Goal: Communication & Community: Ask a question

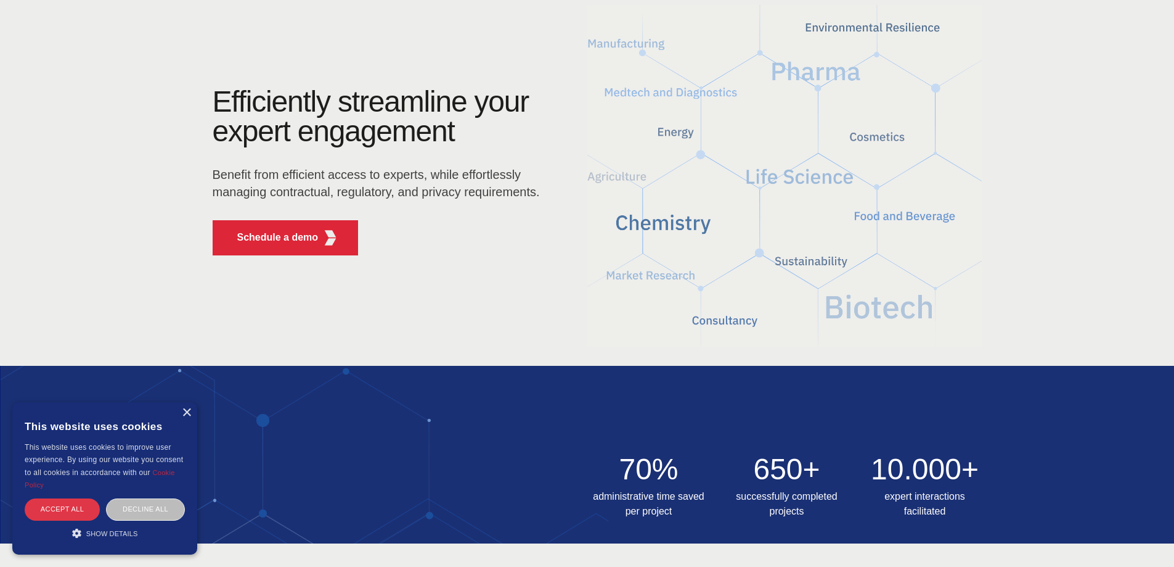
scroll to position [123, 0]
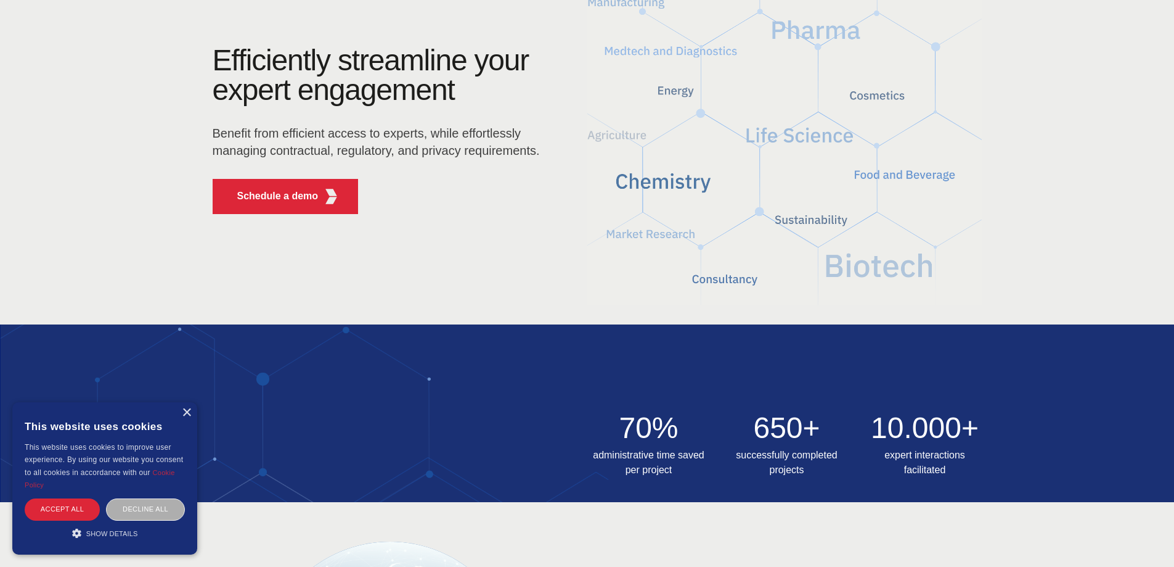
click at [138, 509] on div "Decline all" at bounding box center [145, 509] width 79 height 22
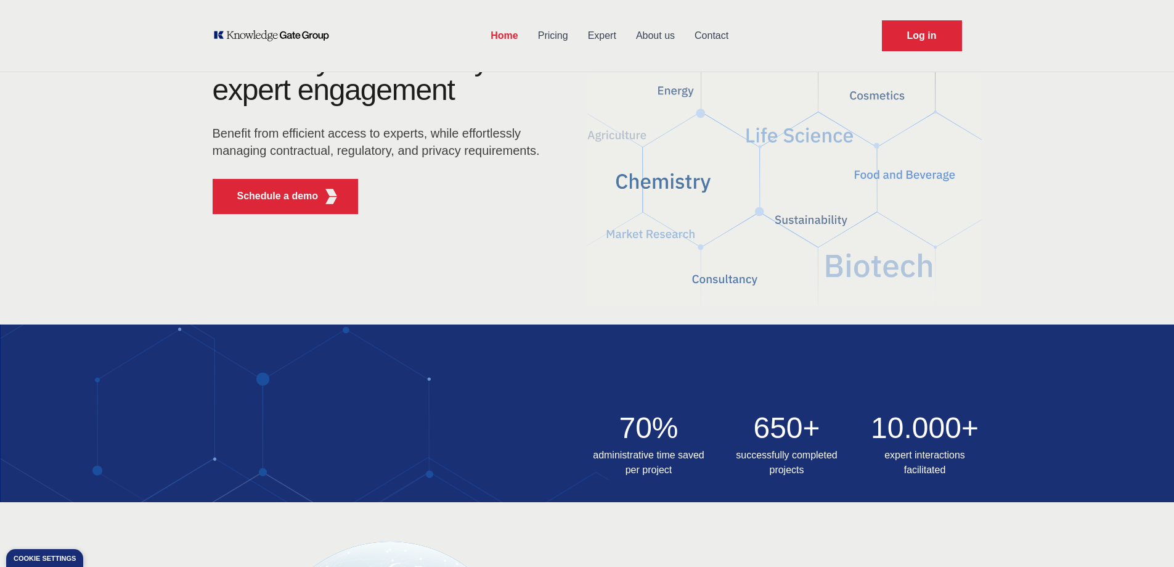
scroll to position [0, 0]
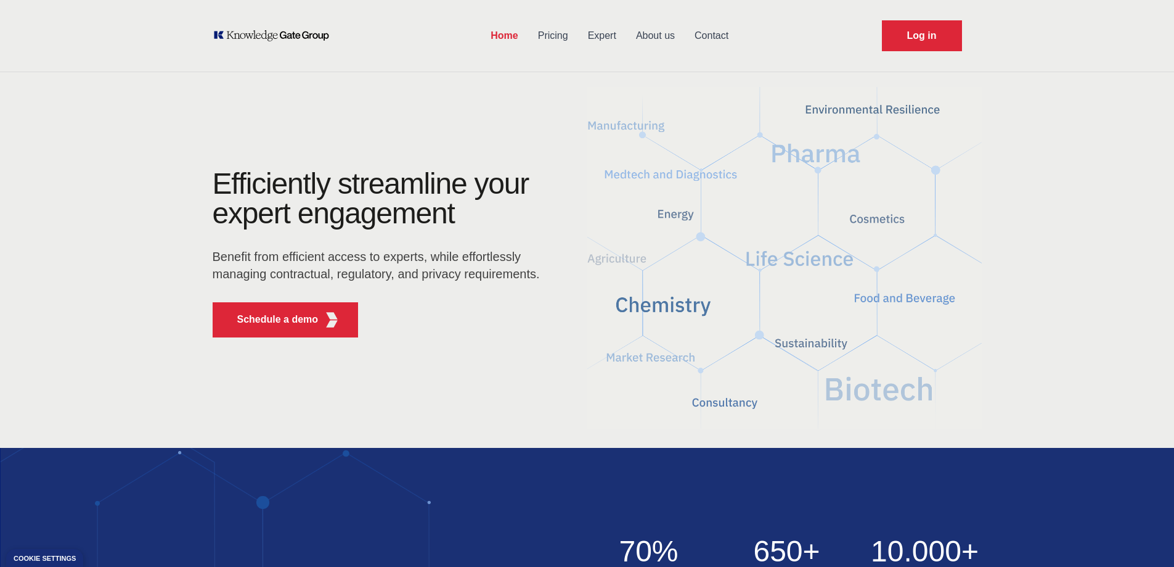
click at [711, 36] on link "Contact" at bounding box center [712, 36] width 54 height 32
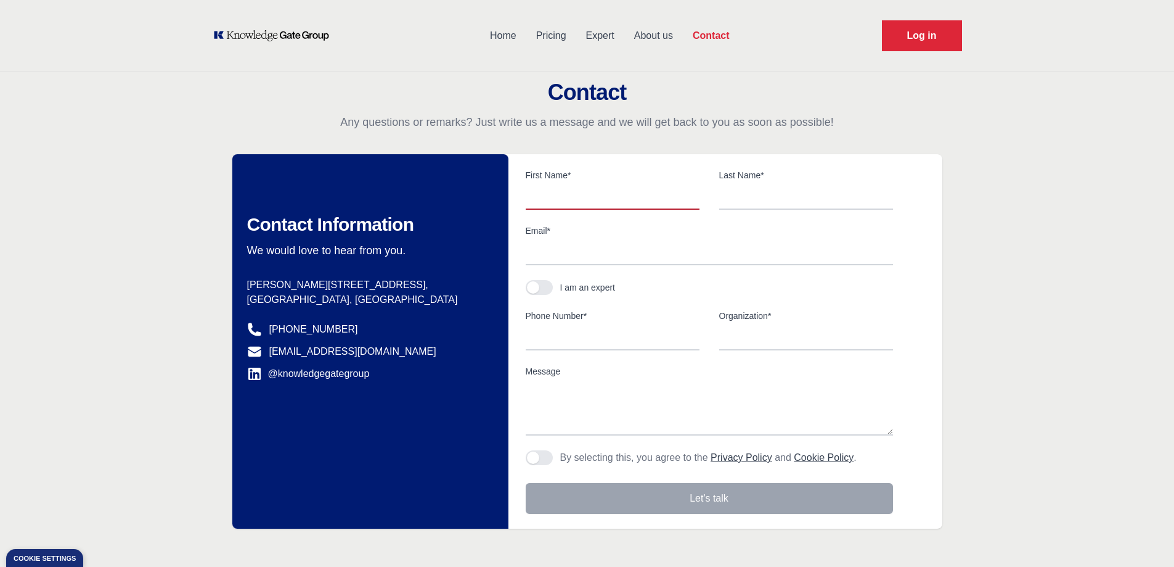
click at [539, 204] on input "text" at bounding box center [613, 197] width 174 height 26
click at [561, 402] on textarea "Message" at bounding box center [709, 407] width 367 height 55
click at [550, 205] on input "text" at bounding box center [613, 197] width 174 height 26
type input "Guray"
click at [738, 193] on input "text" at bounding box center [806, 197] width 174 height 26
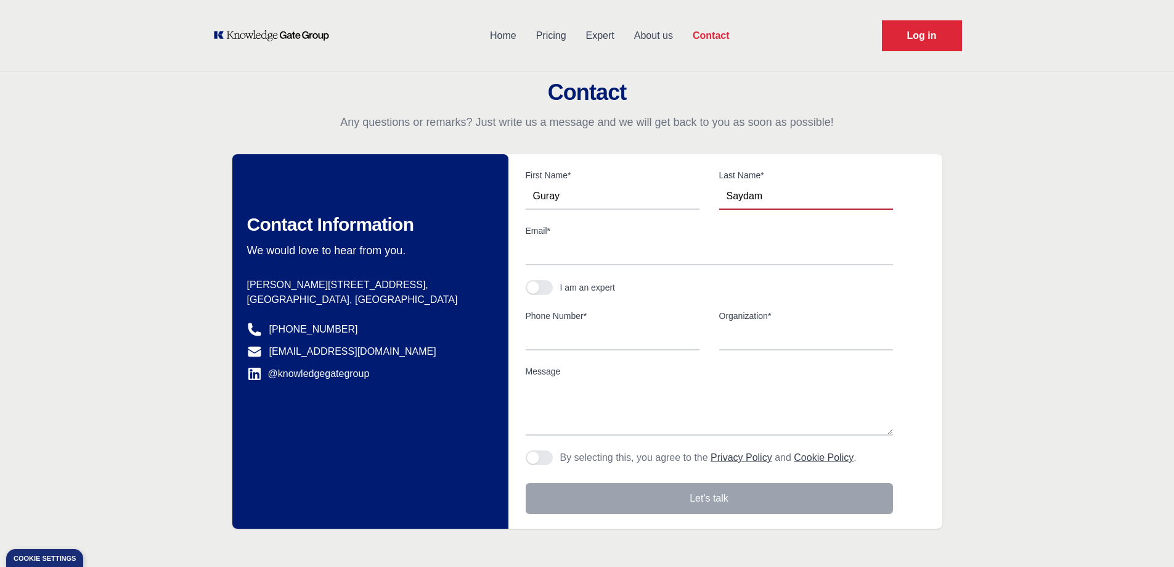
type input "Saydam"
click at [529, 264] on input "Email*" at bounding box center [709, 252] width 367 height 26
type input "[EMAIL_ADDRESS][DOMAIN_NAME]"
click at [991, 357] on div "Contact Any questions or remarks? Just write us a message and we will get back …" at bounding box center [587, 304] width 1174 height 448
click at [538, 289] on span "button" at bounding box center [533, 287] width 12 height 12
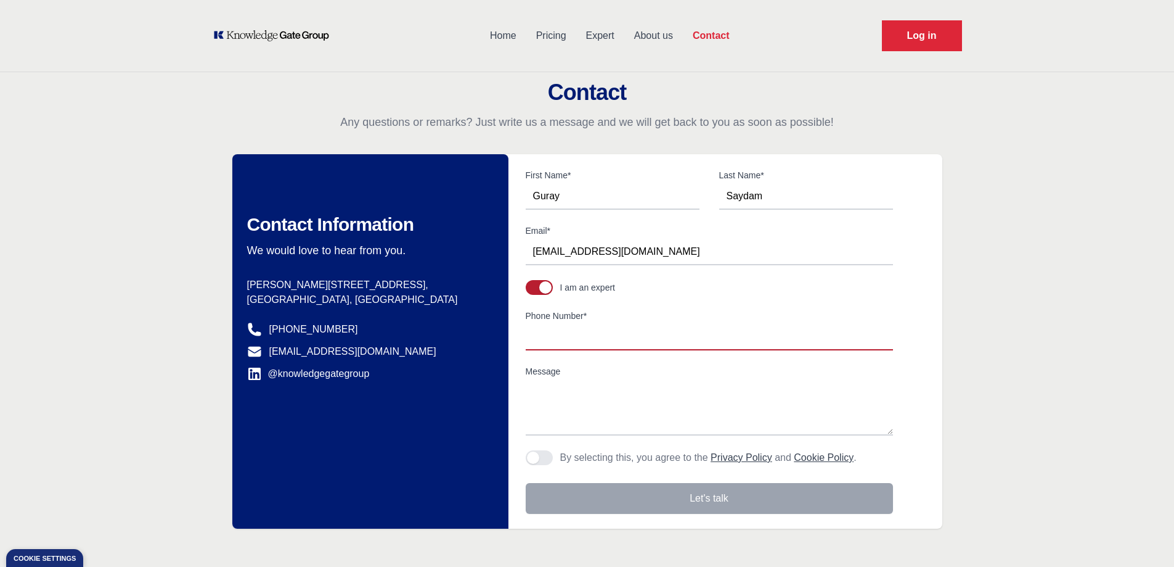
click at [543, 324] on input "Phone Number*" at bounding box center [709, 337] width 367 height 26
type input "[PHONE_NUMBER]"
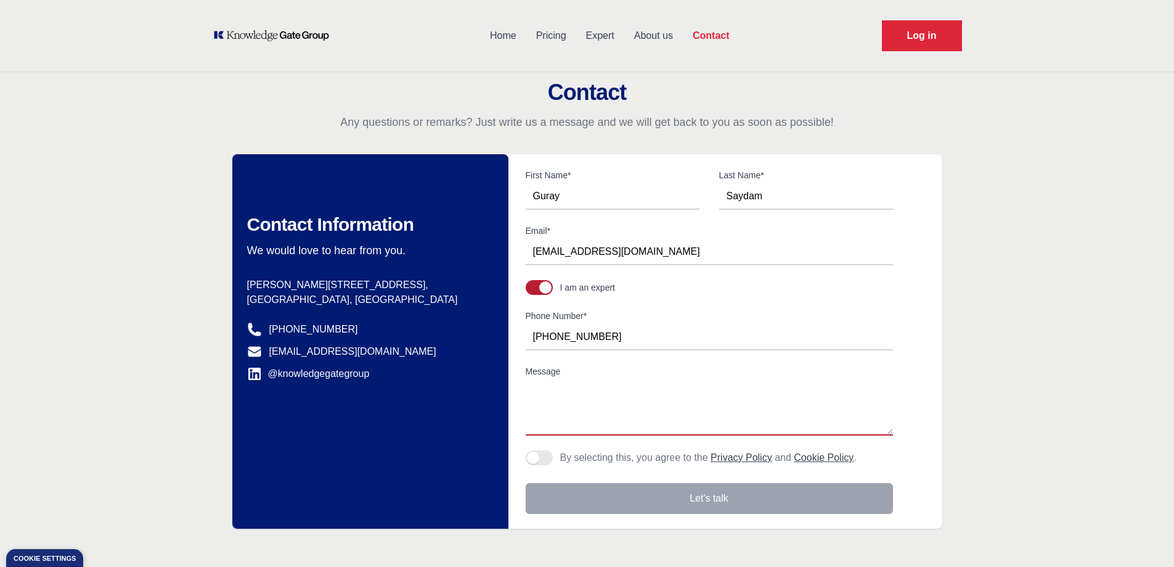
click at [739, 386] on textarea "Message" at bounding box center [709, 407] width 367 height 55
click at [537, 393] on textarea "Message" at bounding box center [709, 407] width 367 height 55
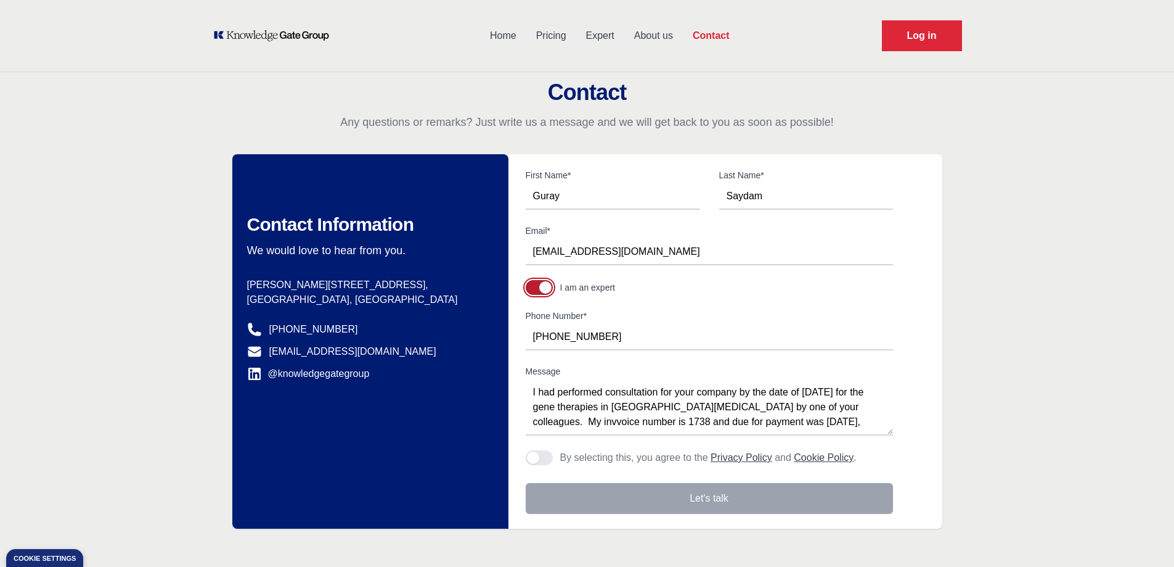
click at [542, 293] on button "button" at bounding box center [539, 287] width 27 height 15
click at [539, 288] on span "button" at bounding box center [533, 287] width 12 height 12
click at [766, 423] on textarea "I had performed consultation for your company by the date of [DATE] for the gen…" at bounding box center [709, 407] width 367 height 55
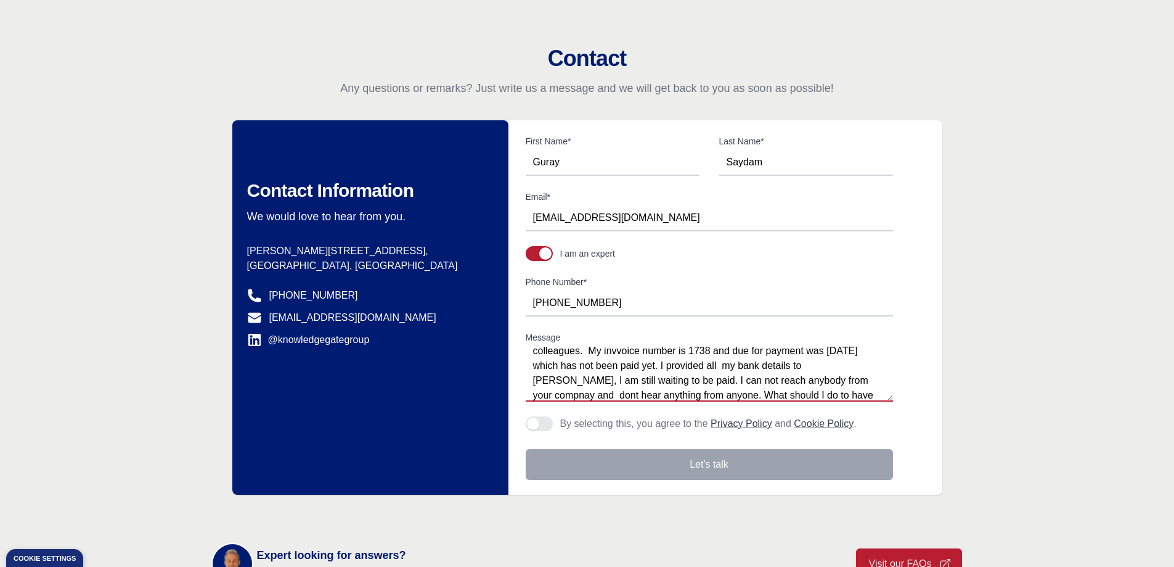
scroll to position [62, 0]
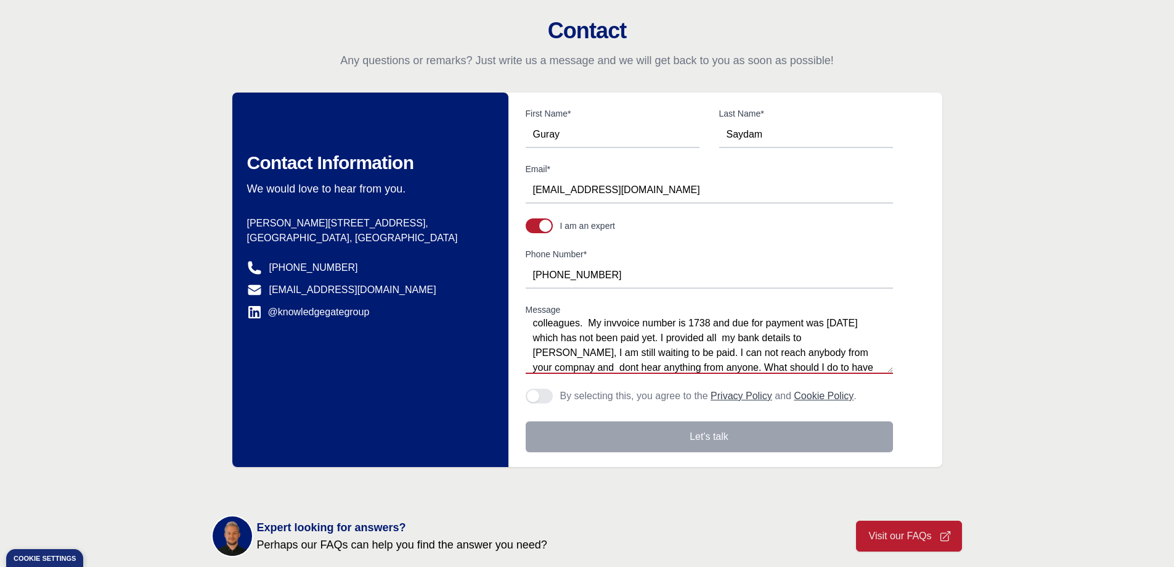
type textarea "I had performed consultation for your company by the date of [DATE] for the gen…"
click at [528, 397] on span "button" at bounding box center [533, 396] width 12 height 12
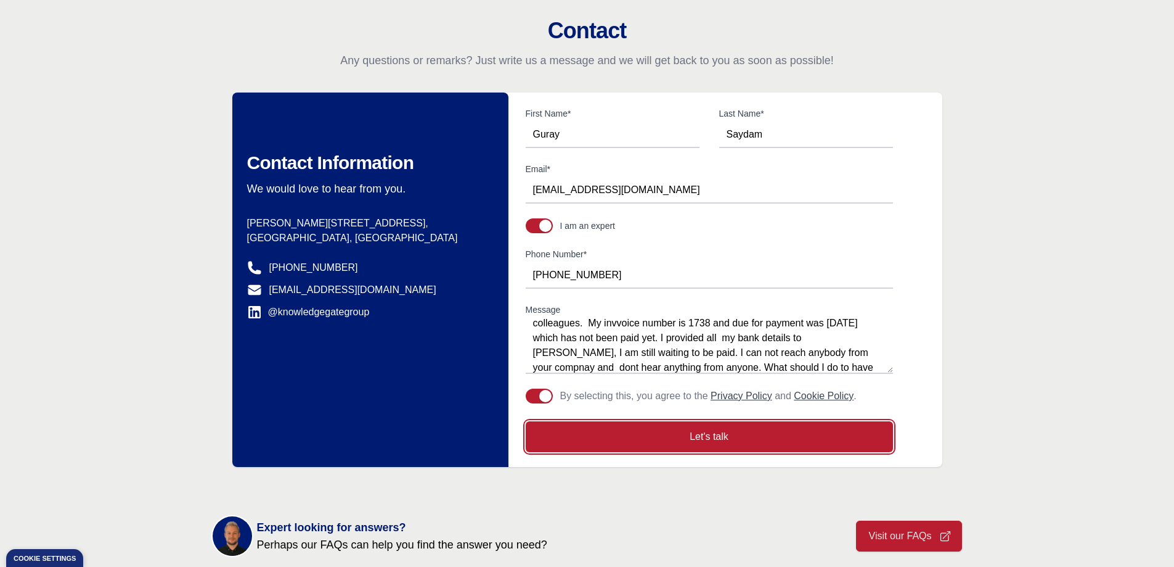
click at [712, 433] on button "Let's talk" at bounding box center [709, 436] width 367 height 31
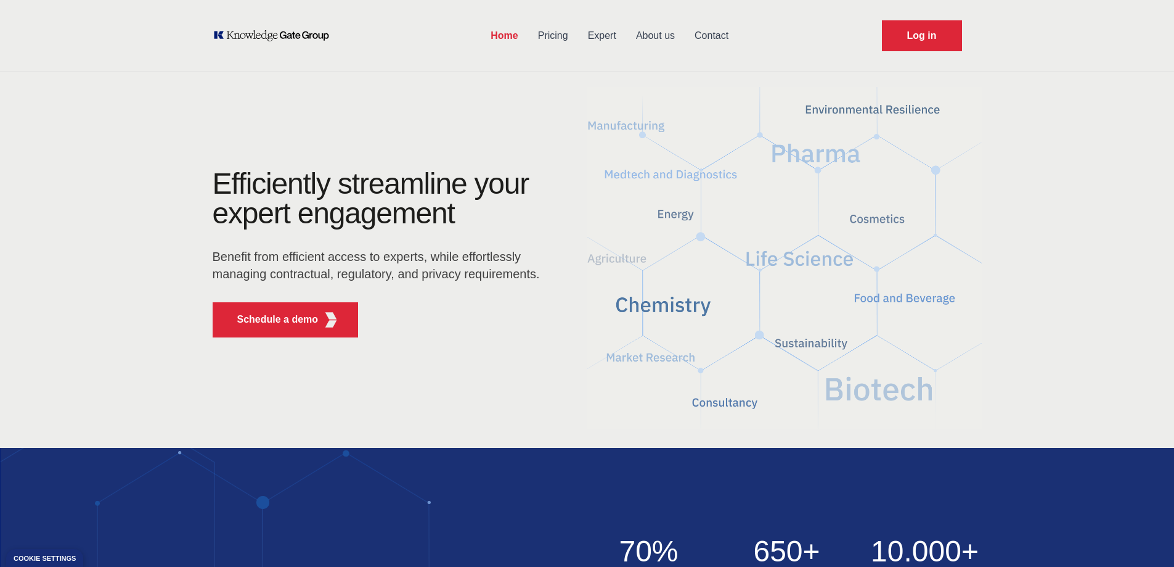
click at [555, 33] on link "Pricing" at bounding box center [553, 36] width 50 height 32
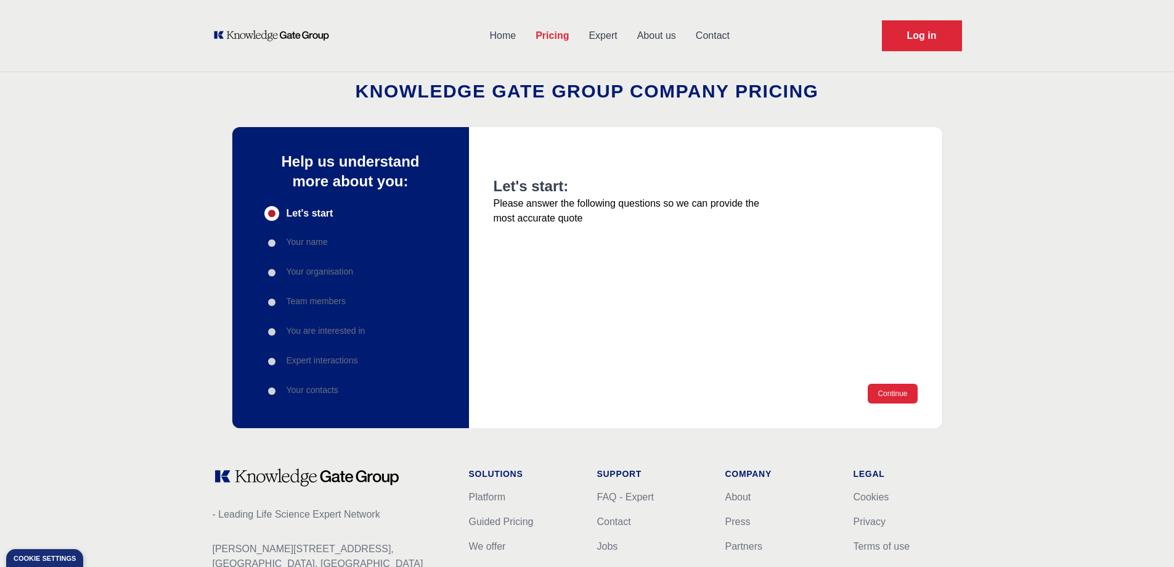
click at [606, 37] on link "Expert" at bounding box center [603, 36] width 48 height 32
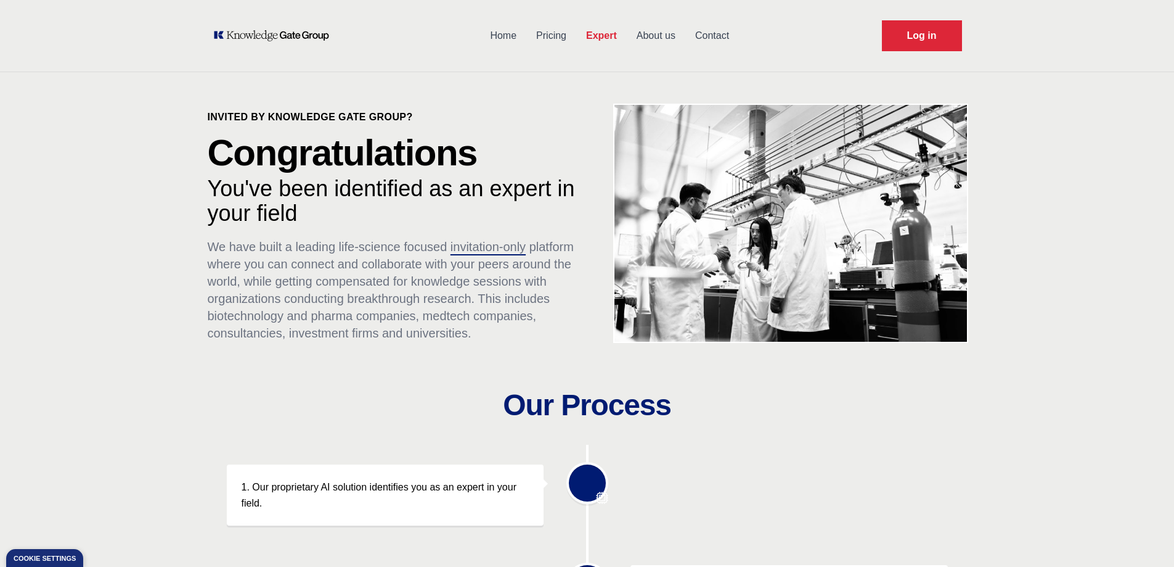
click at [662, 35] on link "About us" at bounding box center [656, 36] width 59 height 32
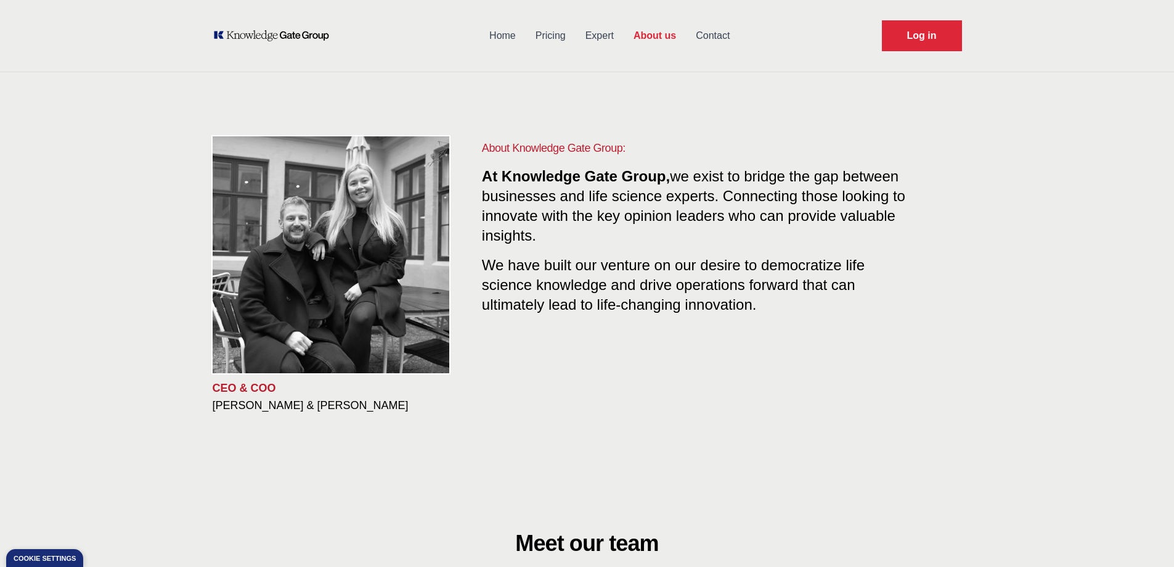
click at [507, 30] on link "Home" at bounding box center [503, 36] width 46 height 32
